Goal: Navigation & Orientation: Find specific page/section

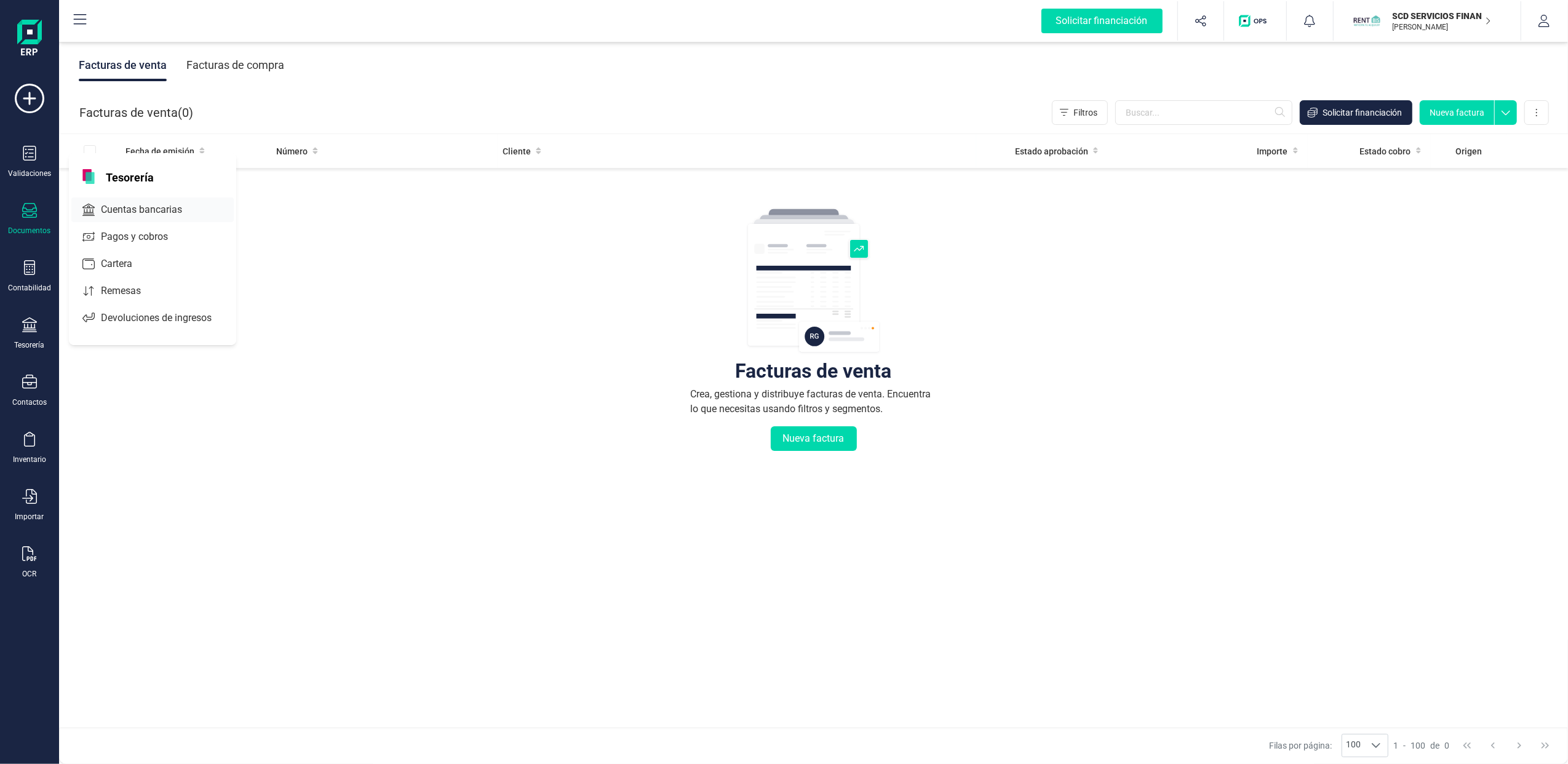
click at [149, 208] on span "Cuentas bancarias" at bounding box center [150, 210] width 108 height 15
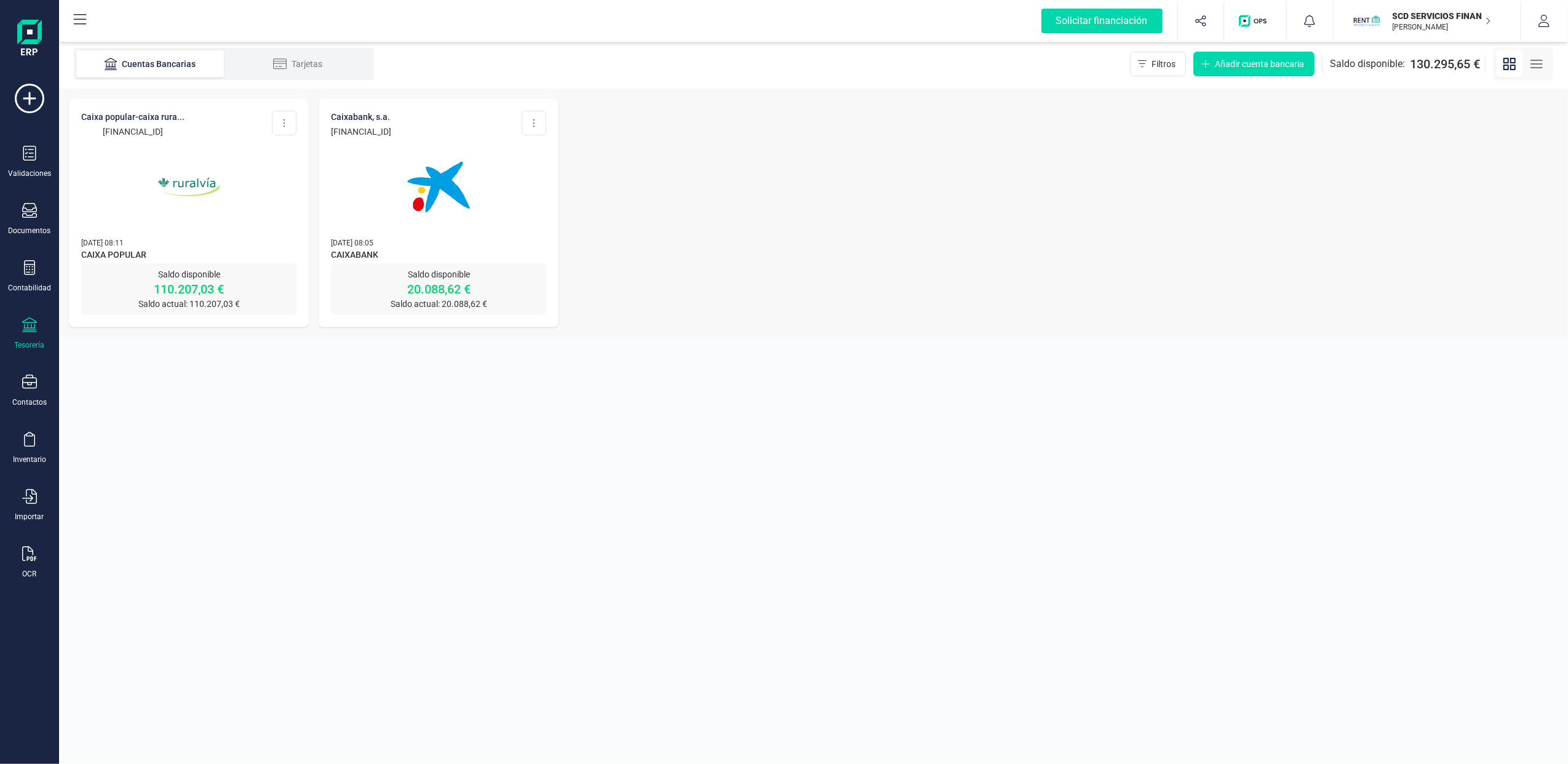
click at [433, 190] on img at bounding box center [438, 186] width 103 height 103
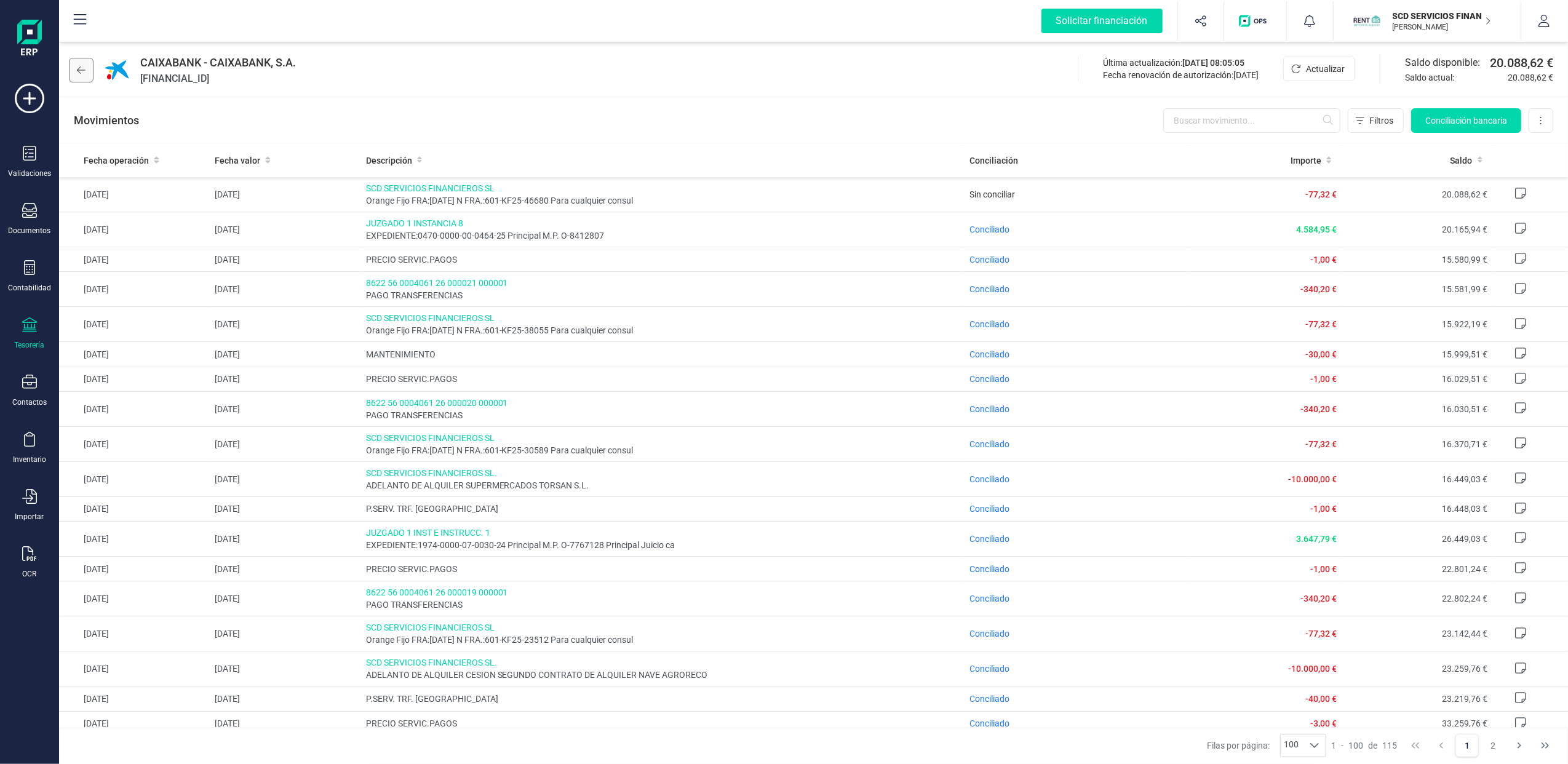
click at [85, 75] on button at bounding box center [81, 69] width 24 height 24
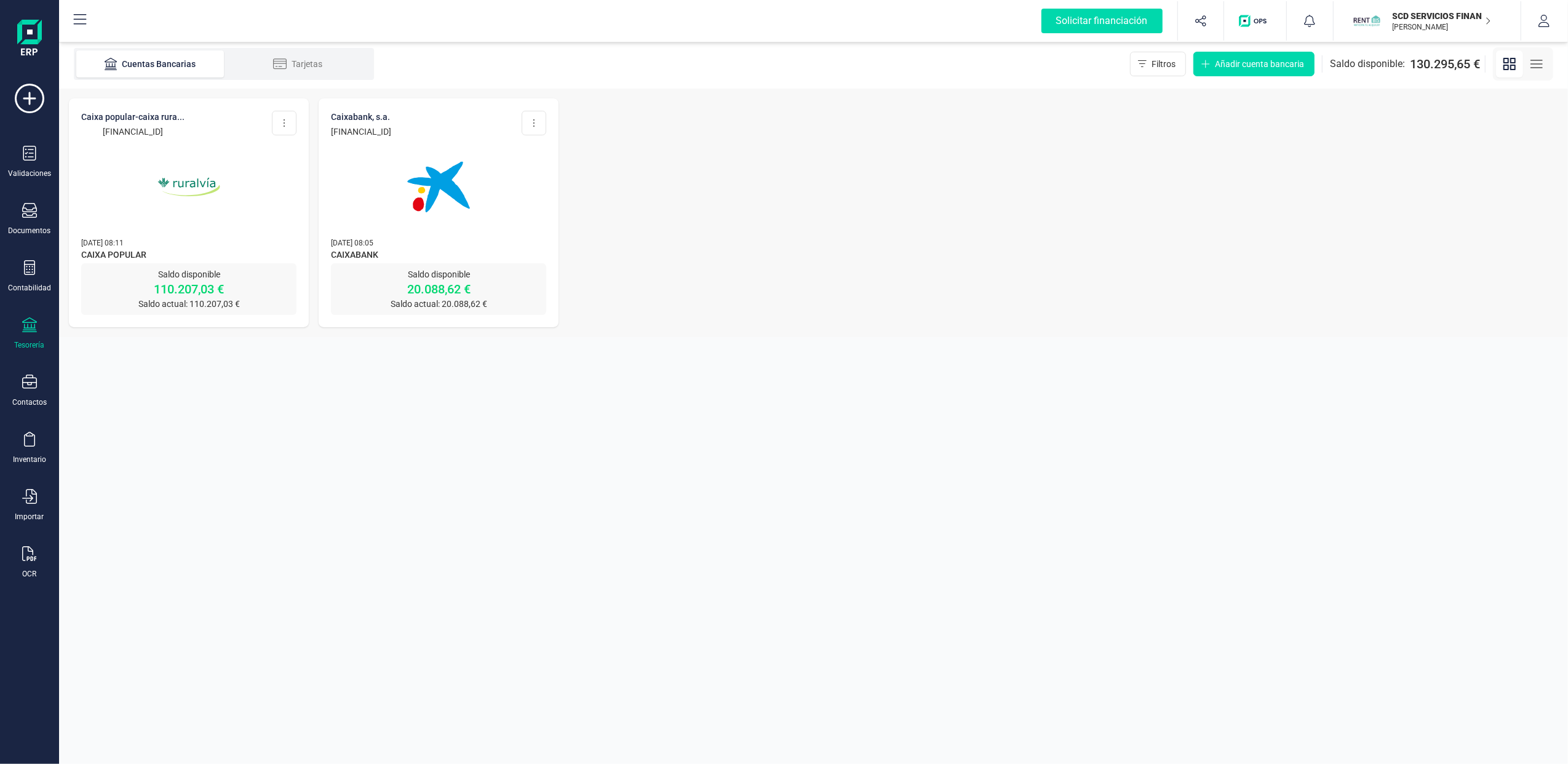
click at [172, 151] on img at bounding box center [188, 186] width 103 height 103
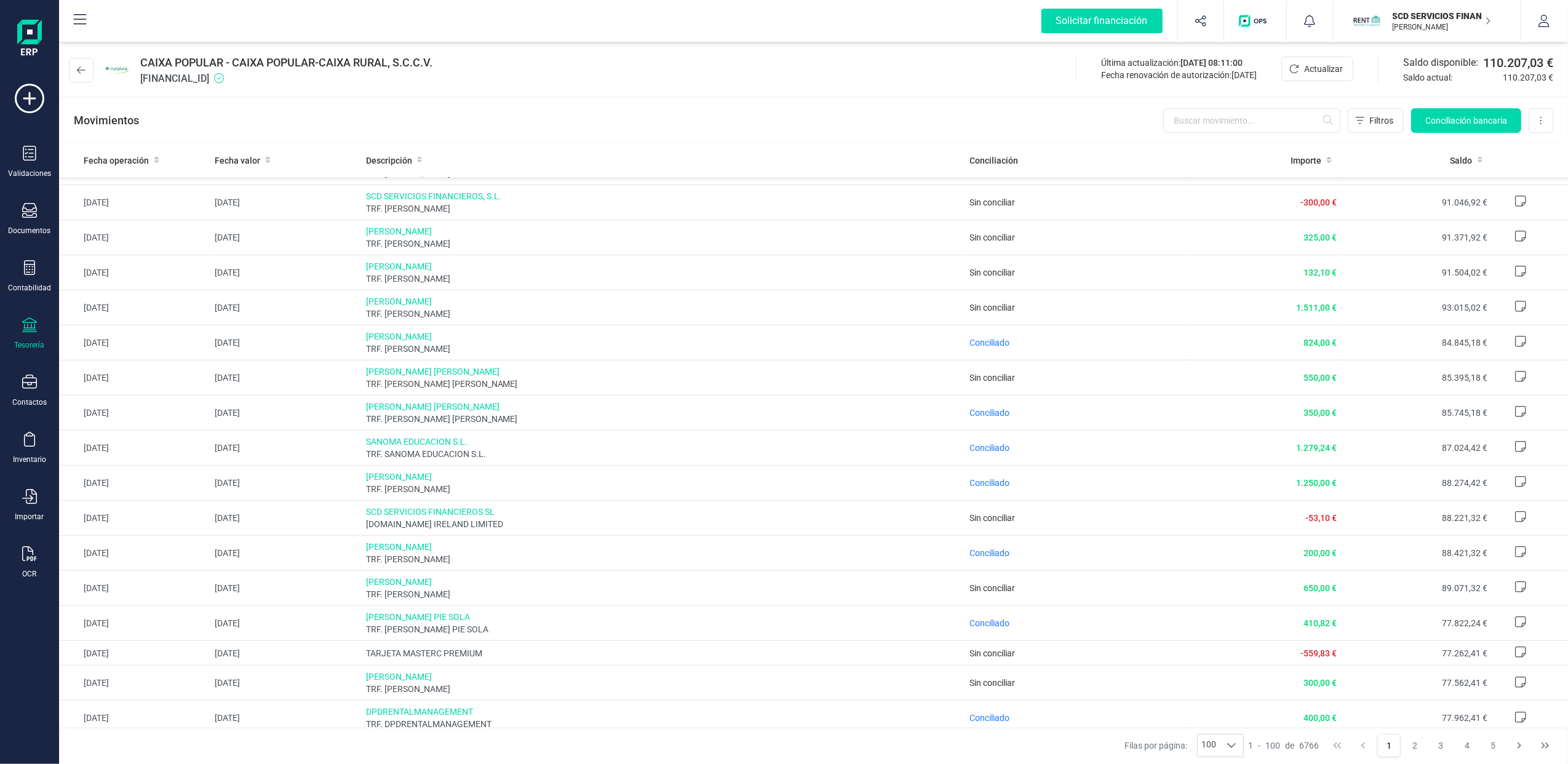
scroll to position [656, 0]
